Goal: Complete application form

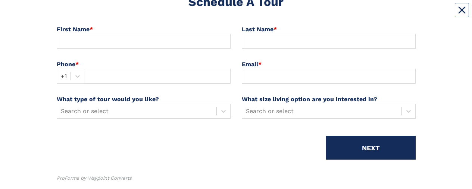
scroll to position [90, 0]
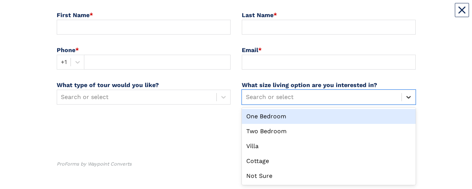
click at [408, 15] on icon at bounding box center [407, 97] width 7 height 7
click at [312, 15] on div "One Bedroom" at bounding box center [329, 116] width 174 height 15
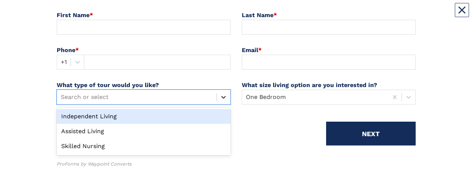
click at [223, 15] on icon at bounding box center [223, 97] width 7 height 7
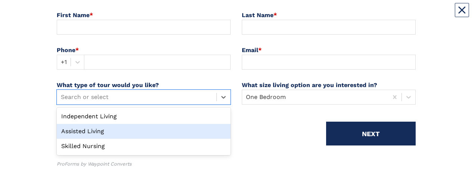
click at [188, 15] on div "Assisted Living" at bounding box center [144, 131] width 174 height 15
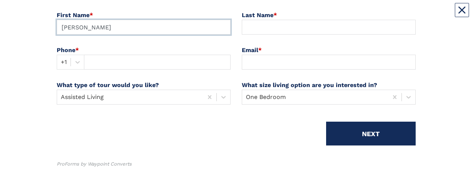
type input "[PERSON_NAME]"
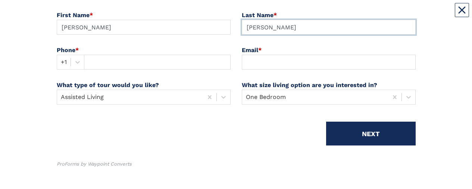
type input "[PERSON_NAME]"
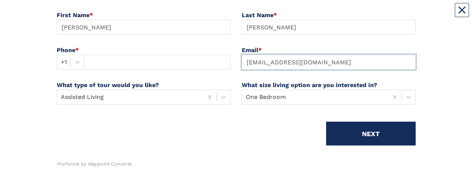
type input "[EMAIL_ADDRESS][DOMAIN_NAME]"
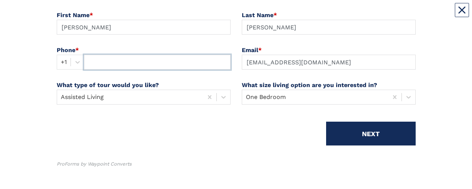
click at [101, 15] on input "text" at bounding box center [157, 62] width 147 height 15
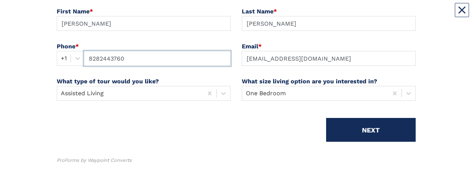
scroll to position [94, 0]
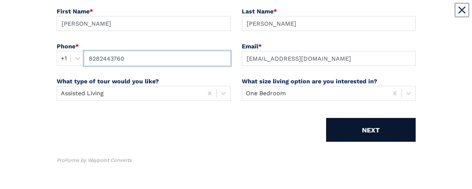
type input "8282443760"
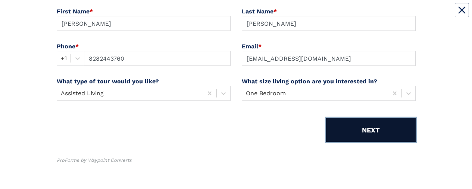
click at [366, 15] on button "NEXT" at bounding box center [370, 130] width 89 height 24
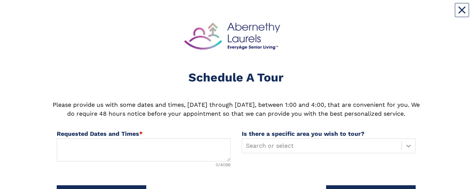
click at [406, 15] on div "Search or select" at bounding box center [329, 146] width 174 height 15
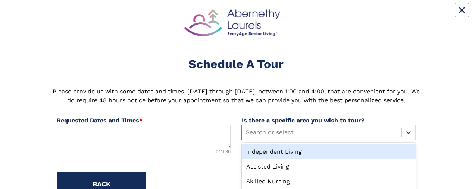
scroll to position [18, 0]
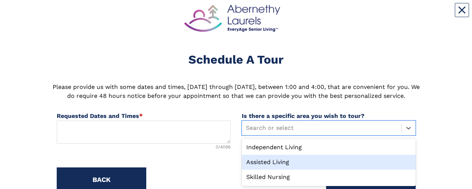
click at [365, 15] on div "Assisted Living" at bounding box center [329, 162] width 174 height 15
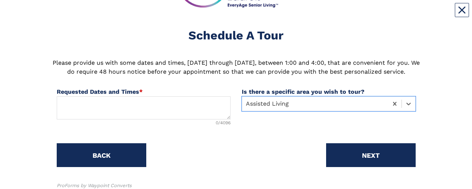
scroll to position [59, 0]
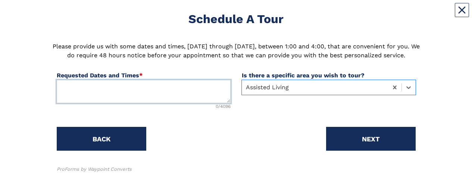
click at [143, 15] on textarea at bounding box center [144, 91] width 174 height 23
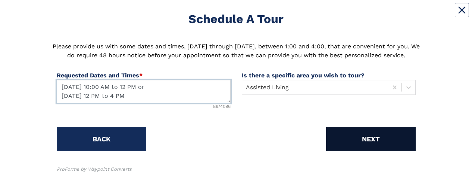
type textarea "[DATE] 10:00 AM to 12 PM or [DATE] 12 PM to 4 PM"
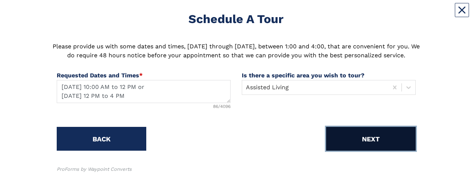
click at [372, 15] on button "NEXT" at bounding box center [370, 139] width 89 height 24
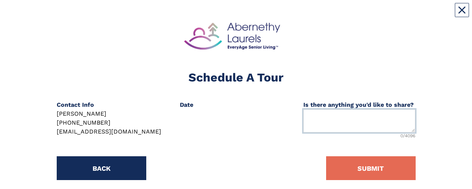
click at [329, 15] on textarea at bounding box center [359, 121] width 112 height 23
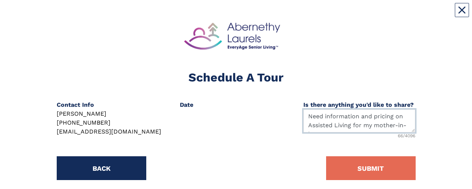
scroll to position [6, 0]
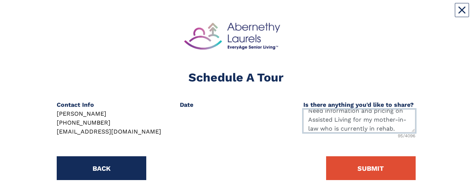
type textarea "Need information and pricing on Assisted Living for my mother-in-law who is cur…"
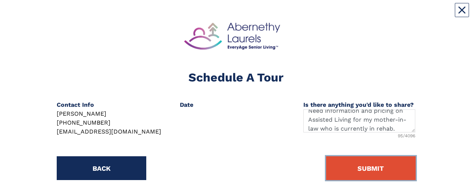
click at [360, 15] on button "SUBMIT" at bounding box center [370, 169] width 89 height 24
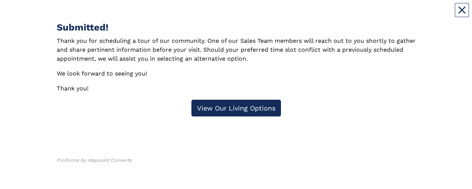
scroll to position [84, 0]
click at [224, 15] on link "View Our Living Options" at bounding box center [235, 108] width 89 height 17
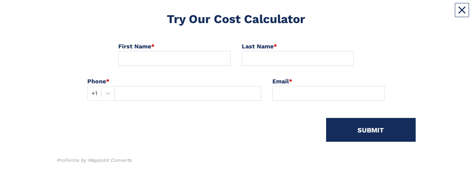
scroll to position [53, 0]
